Goal: Task Accomplishment & Management: Manage account settings

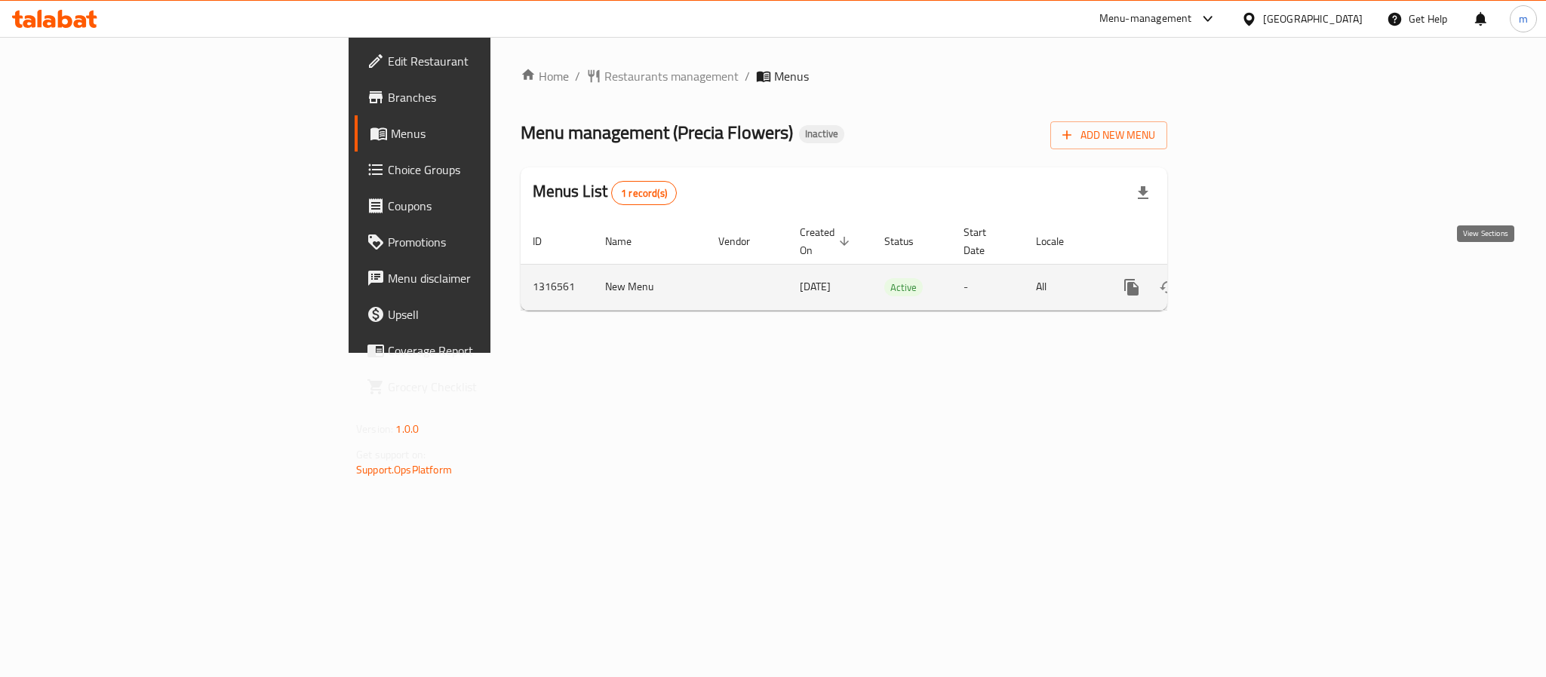
click at [1249, 278] on icon "enhanced table" at bounding box center [1240, 287] width 18 height 18
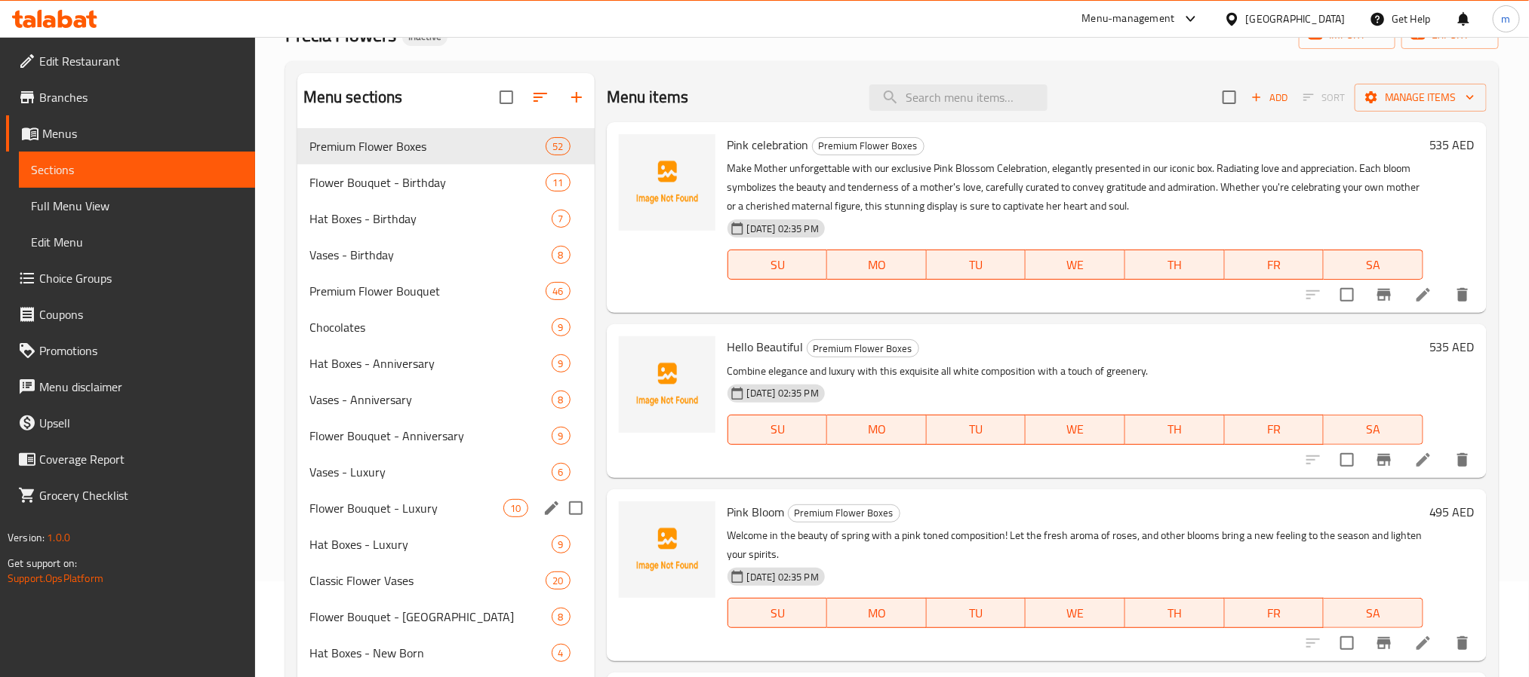
scroll to position [226, 0]
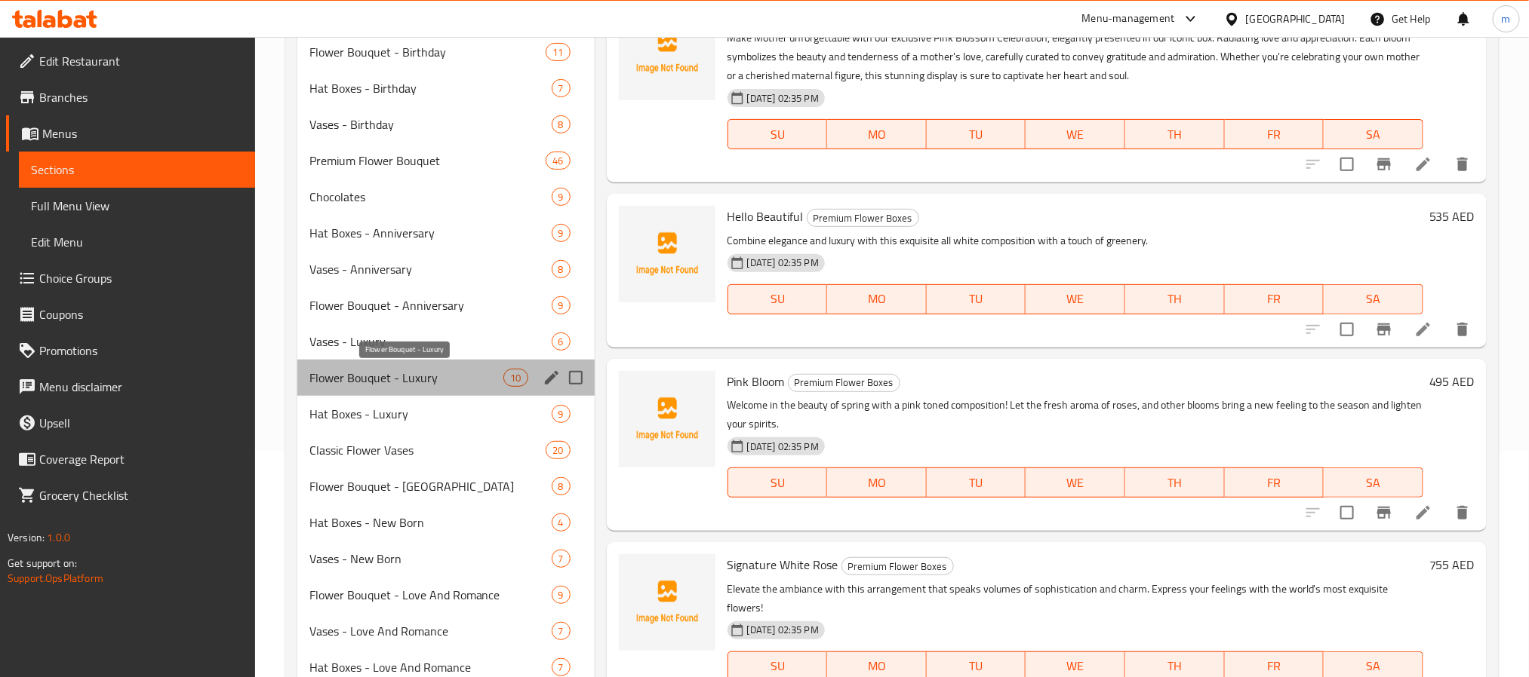
click at [438, 376] on span "Flower Bouquet - Luxury" at bounding box center [406, 378] width 195 height 18
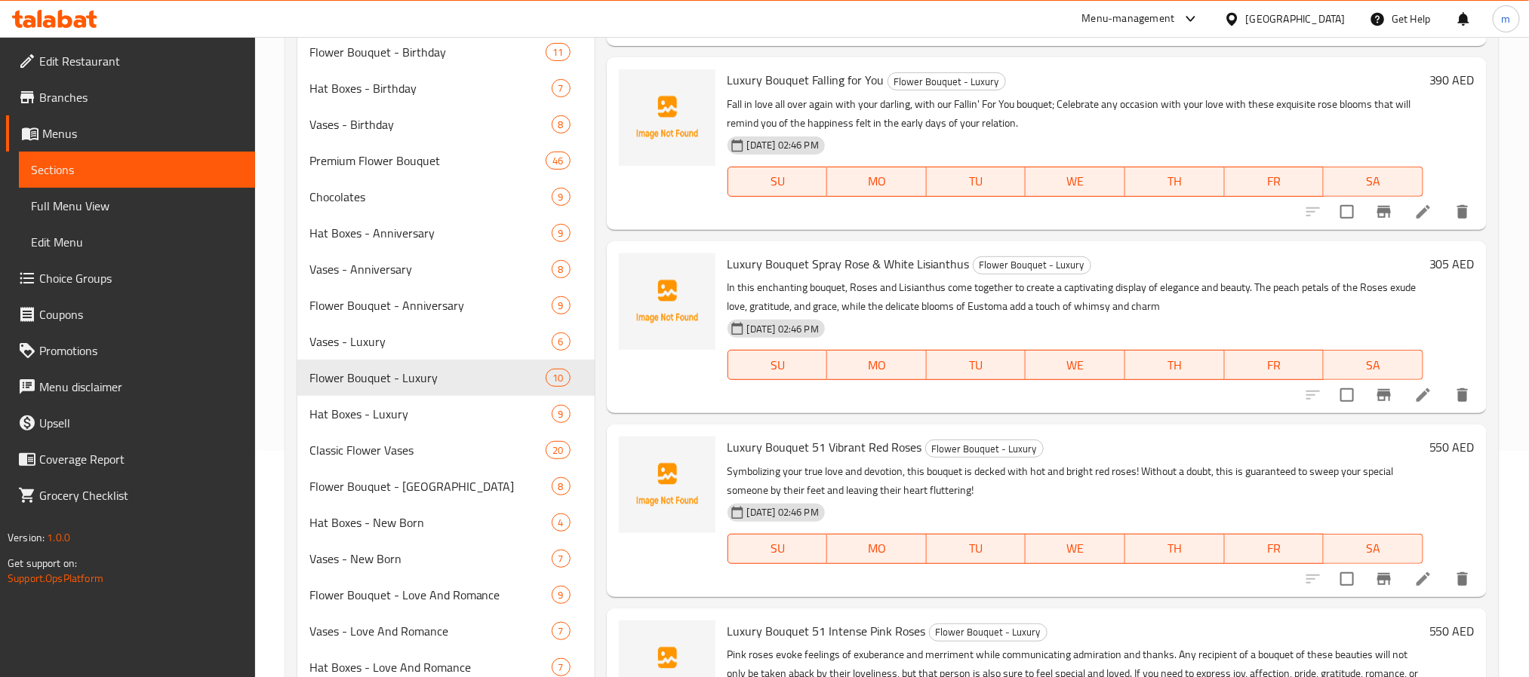
scroll to position [226, 0]
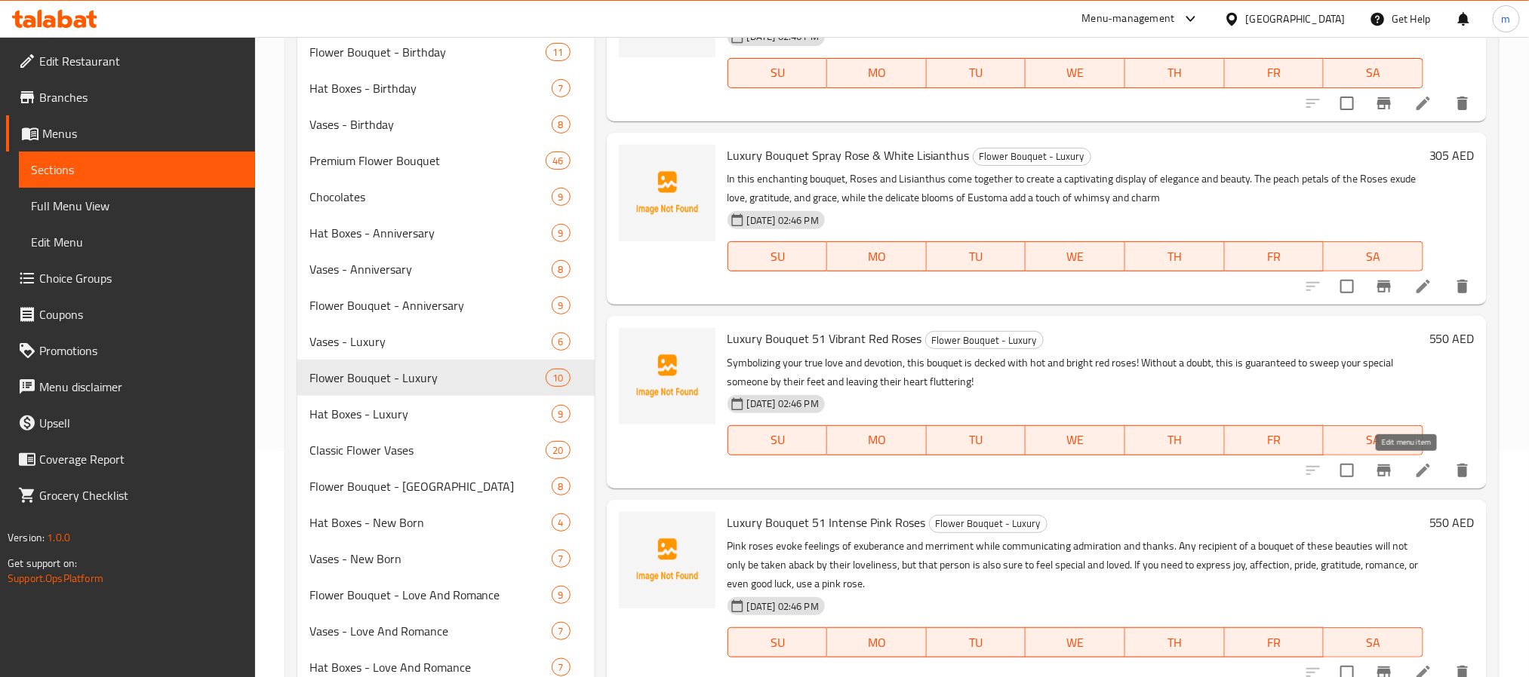
click at [1414, 471] on icon at bounding box center [1423, 471] width 18 height 18
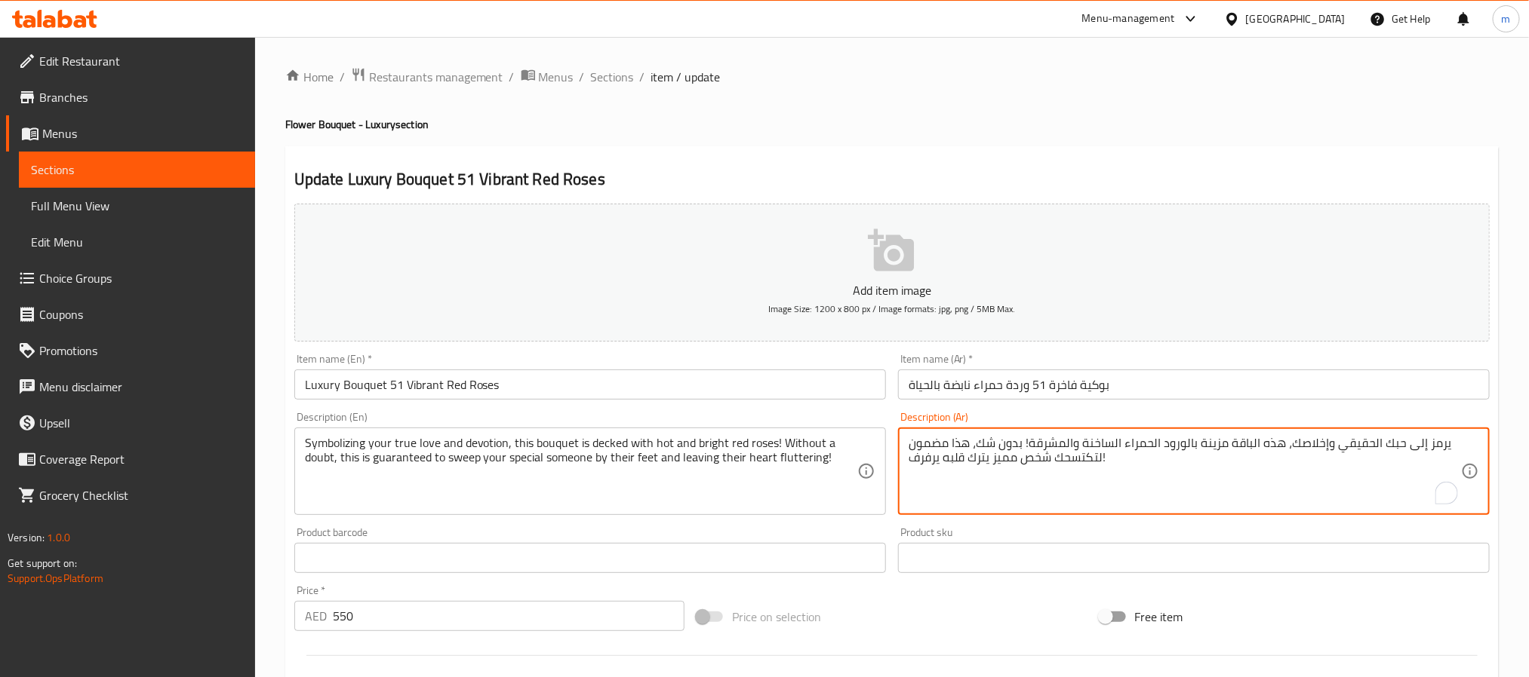
click at [1006, 455] on textarea "يرمز إلى حبك الحقيقي وإخلاصك، هذه الباقة مزينة بالورود الحمراء الساخنة والمشرقة…" at bounding box center [1184, 472] width 552 height 72
paste textarea "اهية والمشرقة وبدون شك، ستخطف قلب الشخص المميز لديك وتجعله يشعر بخفقان قلبه"
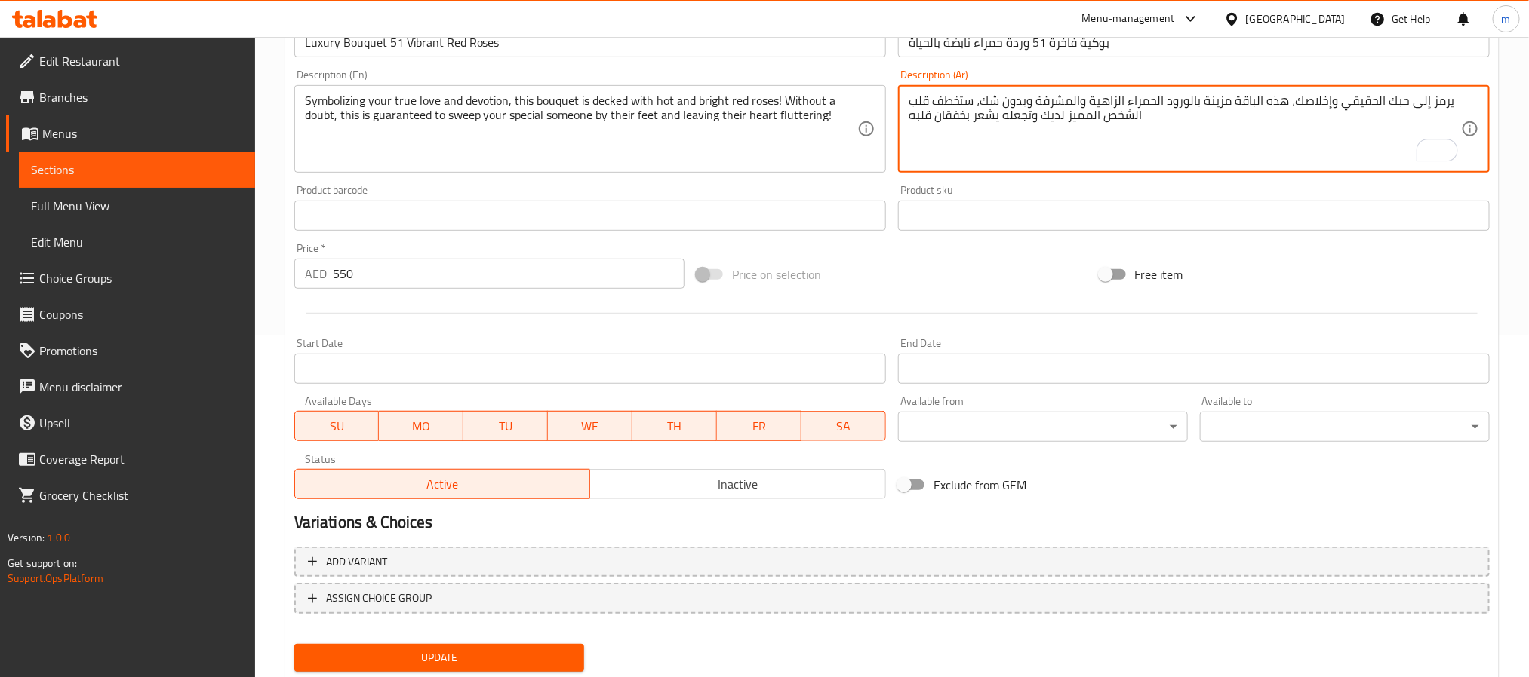
scroll to position [387, 0]
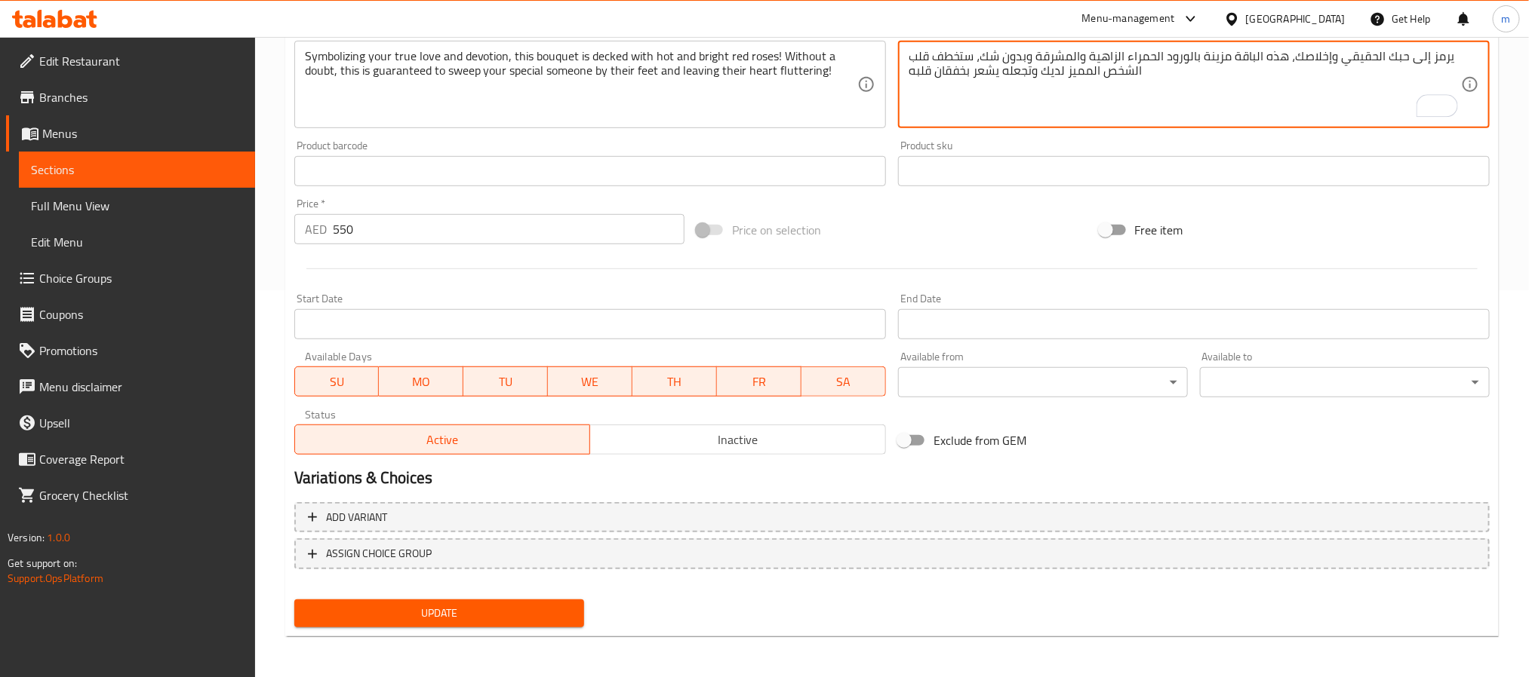
type textarea "يرمز إلى حبك الحقيقي وإخلاصك، هذه الباقة مزينة بالورود الحمراء الزاهية والمشرقة…"
click at [555, 618] on span "Update" at bounding box center [439, 613] width 266 height 19
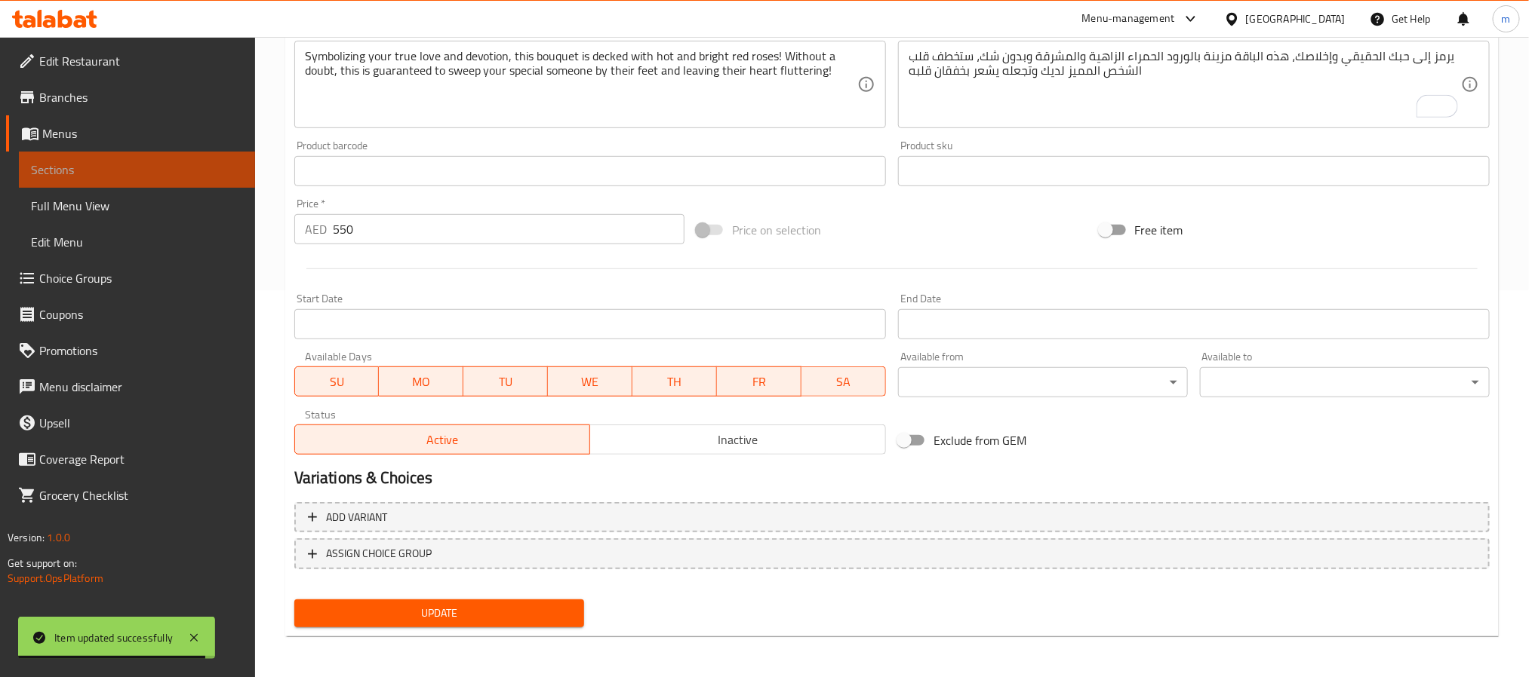
click at [112, 170] on span "Sections" at bounding box center [137, 170] width 212 height 18
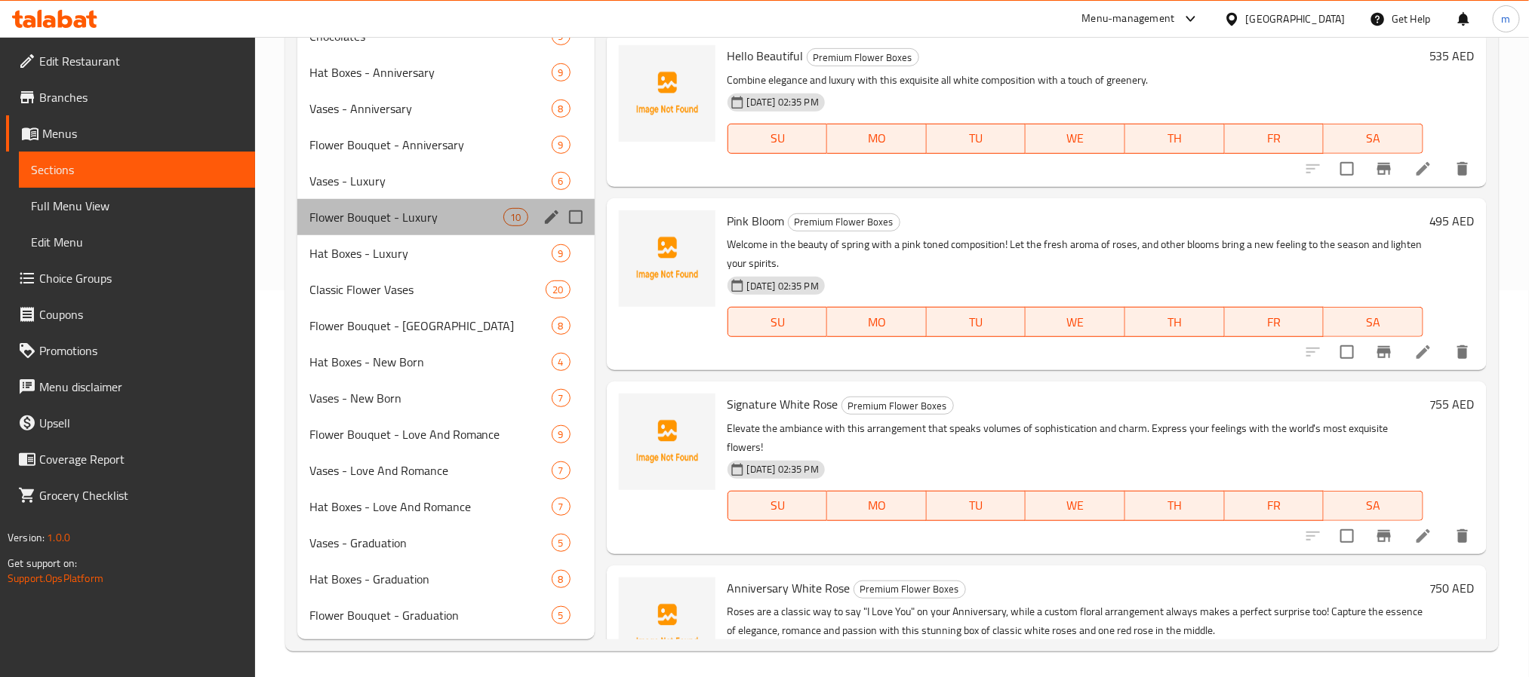
click at [361, 222] on span "Flower Bouquet - Luxury" at bounding box center [406, 217] width 195 height 18
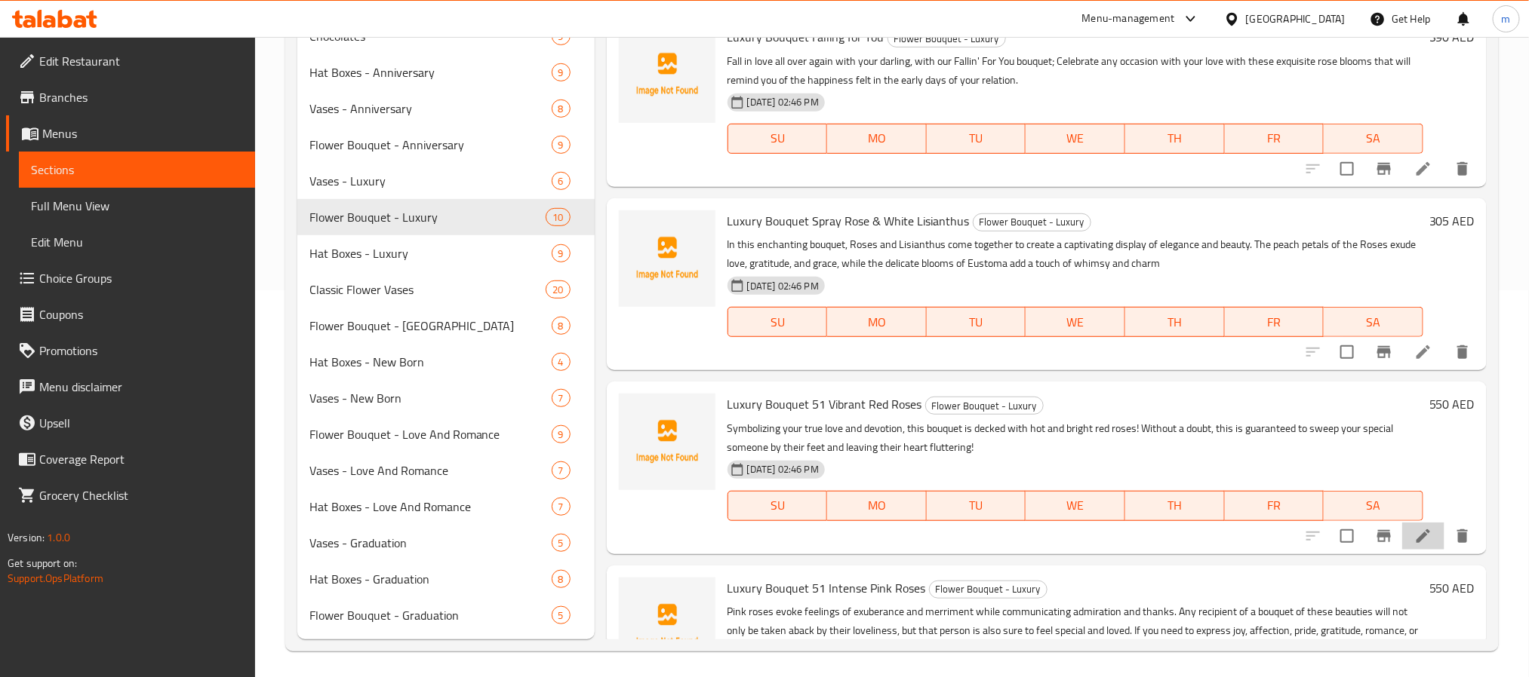
click at [1414, 539] on icon at bounding box center [1423, 536] width 18 height 18
